Goal: Navigation & Orientation: Find specific page/section

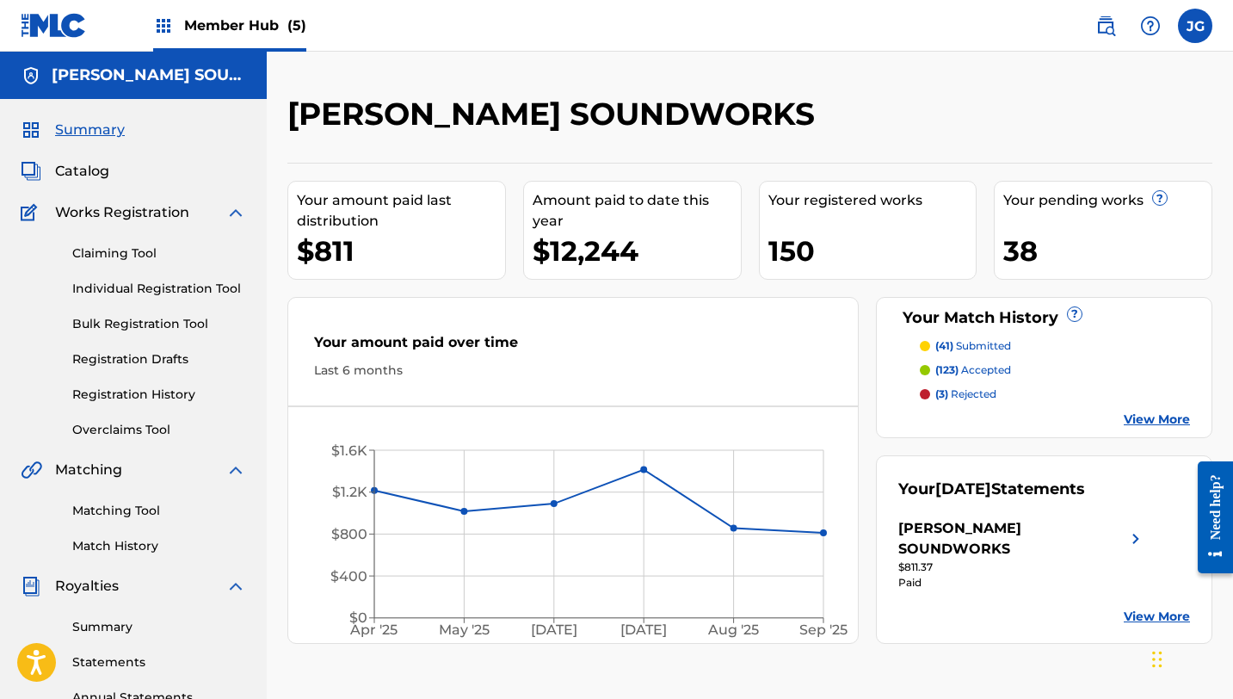
drag, startPoint x: 108, startPoint y: 51, endPoint x: 148, endPoint y: 41, distance: 40.7
click at [108, 51] on div "Member Hub (5) JG [PERSON_NAME] [EMAIL_ADDRESS][DOMAIN_NAME] Notification Prefe…" at bounding box center [616, 533] width 1233 height 1067
click at [169, 30] on img at bounding box center [163, 25] width 21 height 21
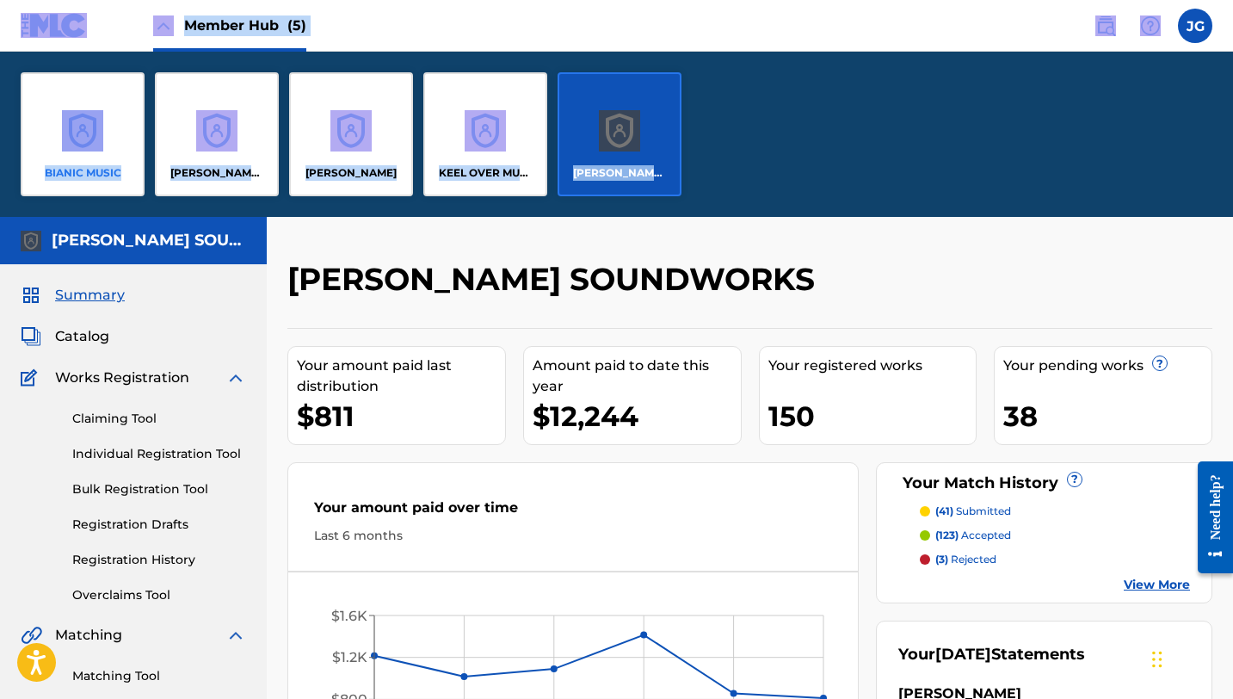
click at [92, 144] on div "BIANIC MUSIC" at bounding box center [83, 134] width 124 height 124
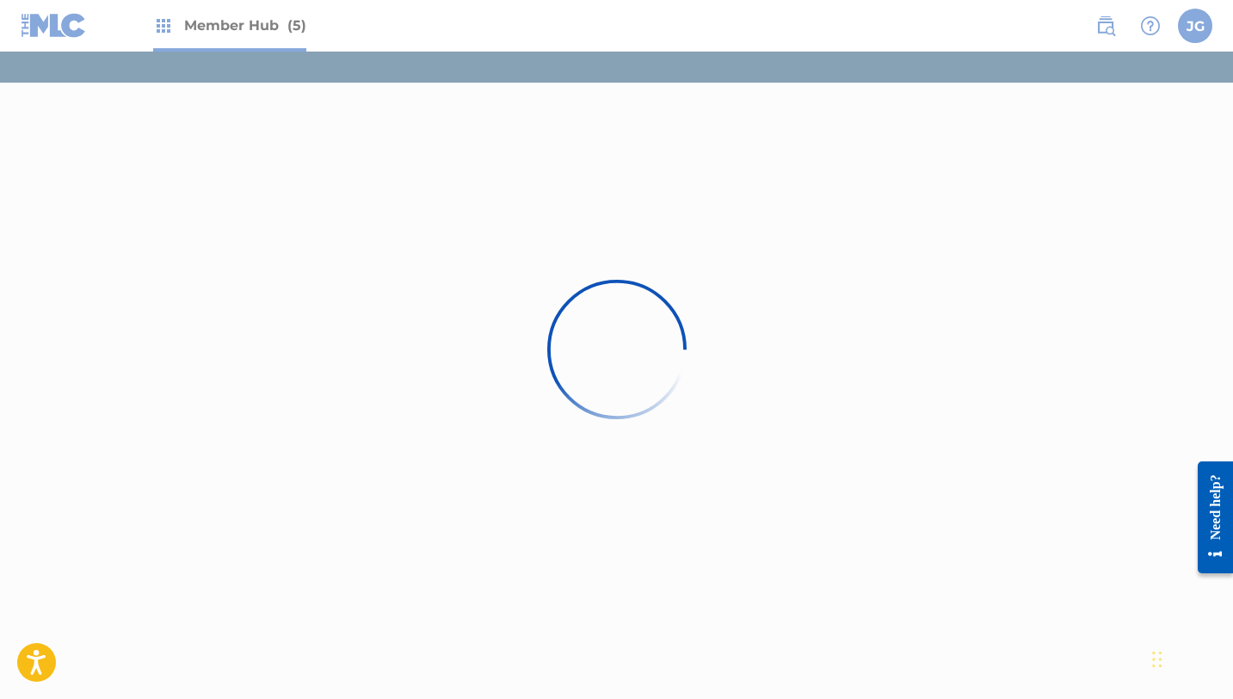
click at [287, 17] on div at bounding box center [616, 349] width 1233 height 699
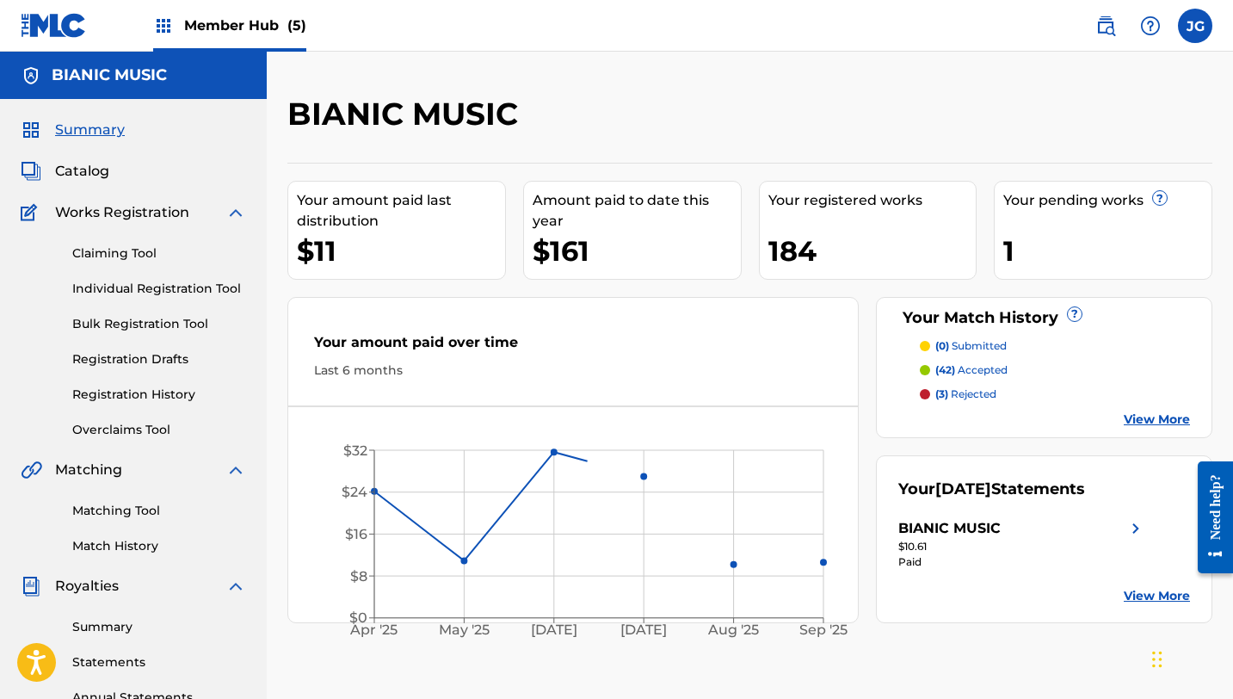
click at [260, 19] on span "Member Hub (5)" at bounding box center [245, 25] width 122 height 20
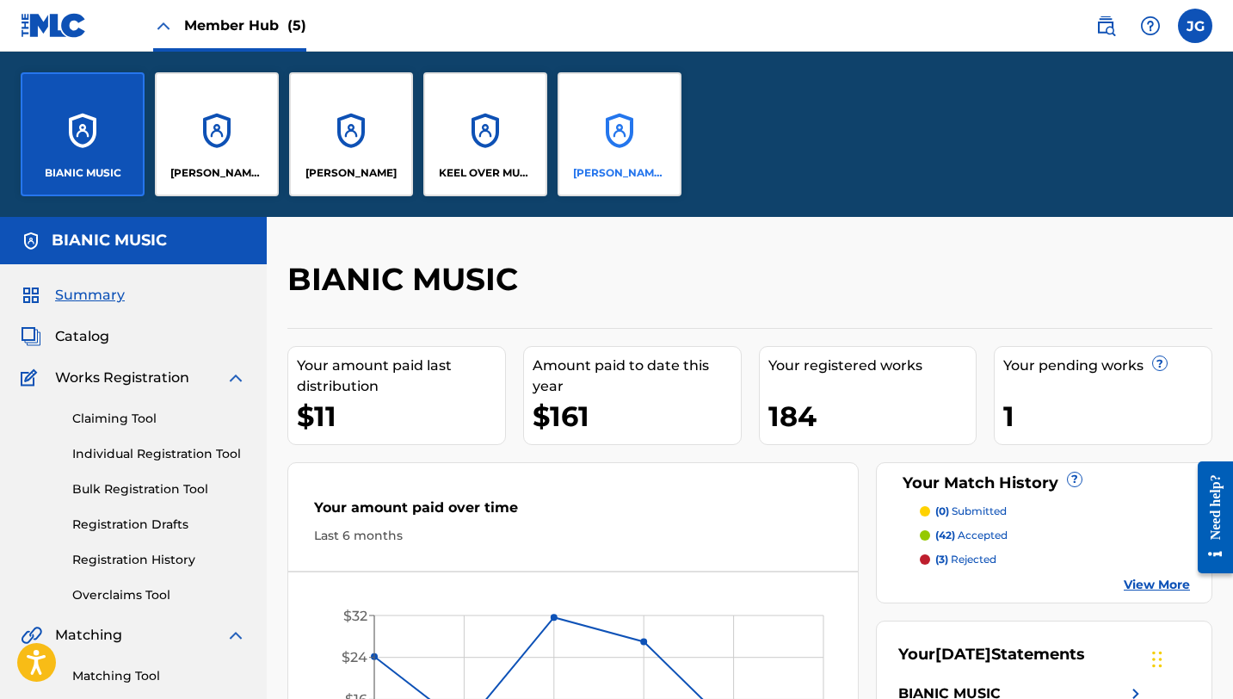
click at [596, 136] on div "[PERSON_NAME] SOUNDWORKS" at bounding box center [620, 134] width 124 height 124
